Goal: Find specific page/section: Find specific page/section

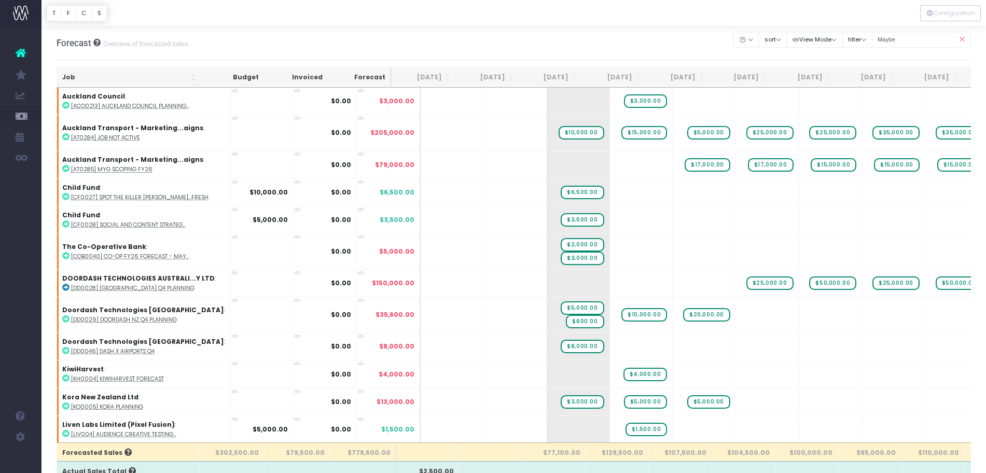
scroll to position [543, 0]
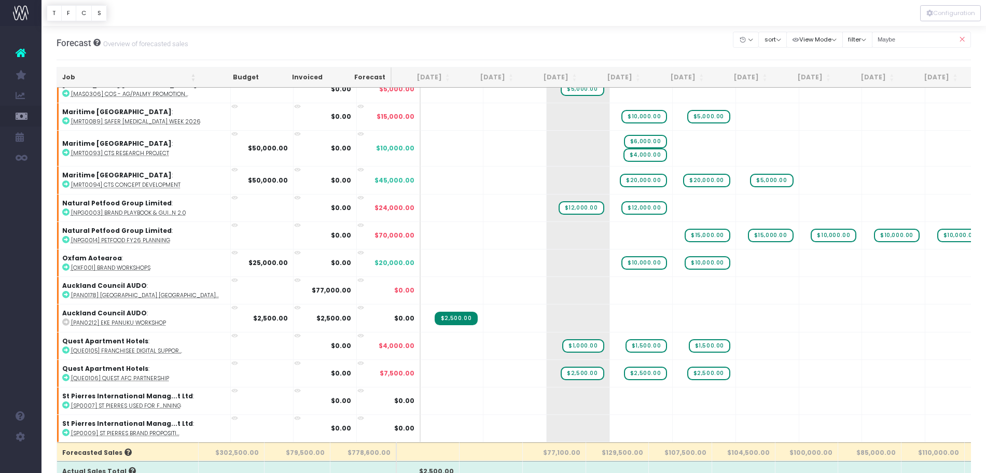
click at [900, 45] on input "Maybe" at bounding box center [922, 40] width 100 height 16
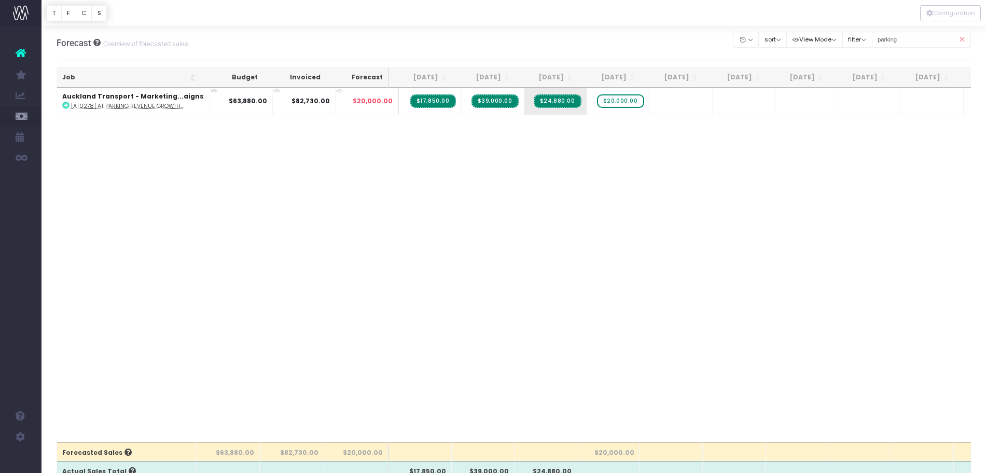
scroll to position [0, 0]
click at [908, 36] on input "parking" at bounding box center [922, 40] width 100 height 16
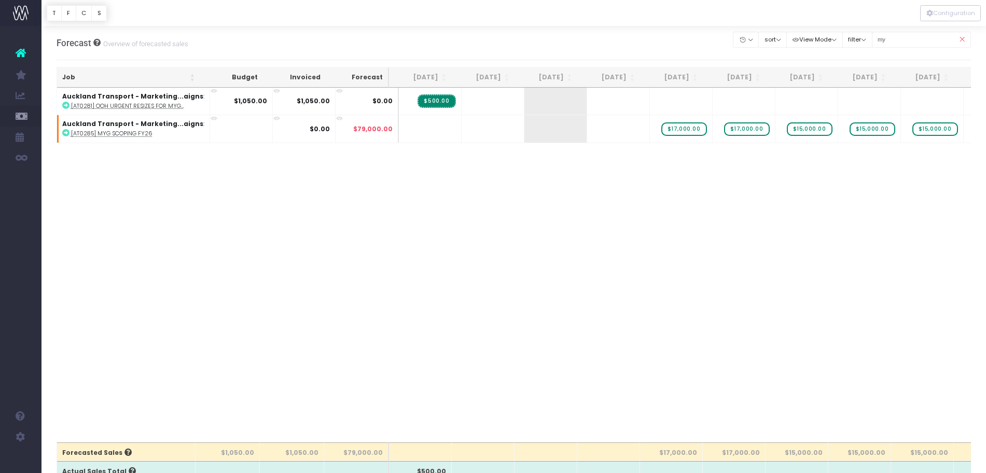
type input "m"
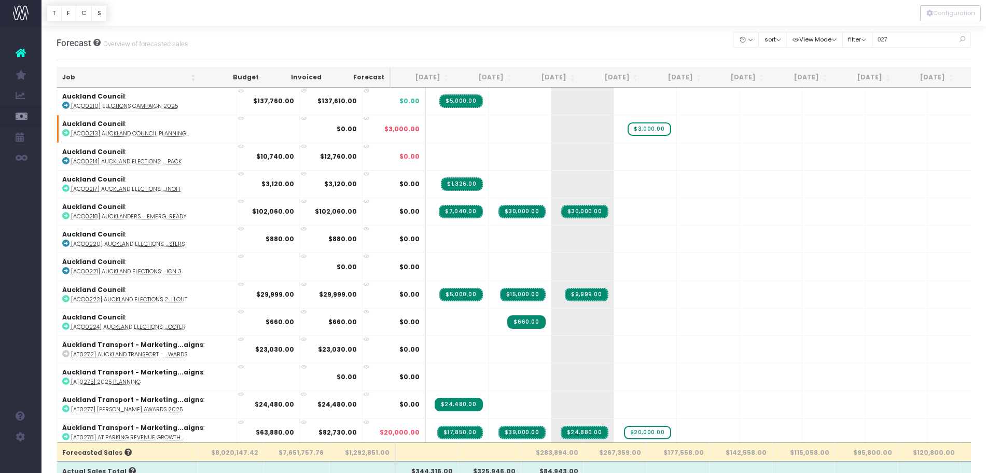
type input "0279"
click at [913, 43] on input "text" at bounding box center [922, 40] width 100 height 16
type input "0279"
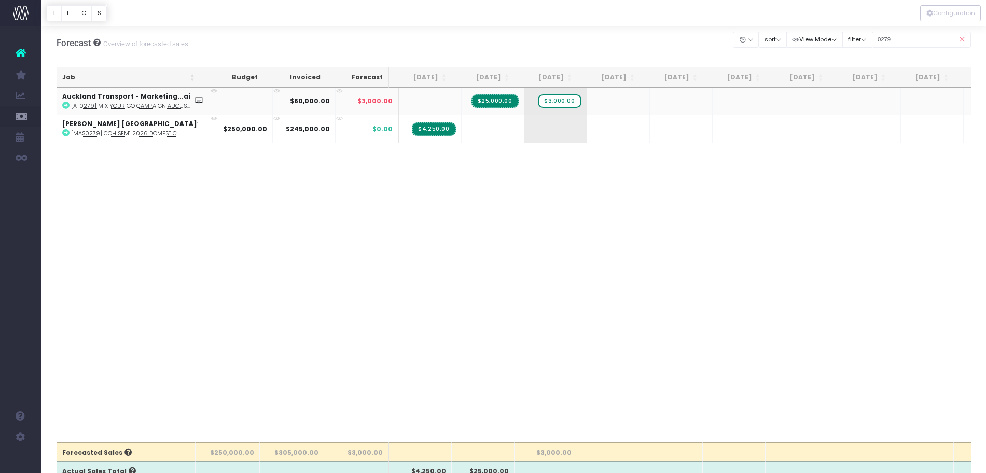
click at [150, 104] on abbr "[AT0279] Mix Your Go Campaign Augus..." at bounding box center [130, 106] width 119 height 8
